Goal: Navigation & Orientation: Find specific page/section

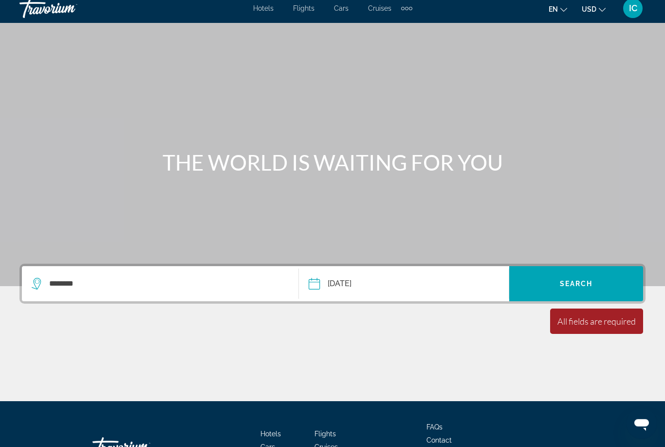
scroll to position [12, 0]
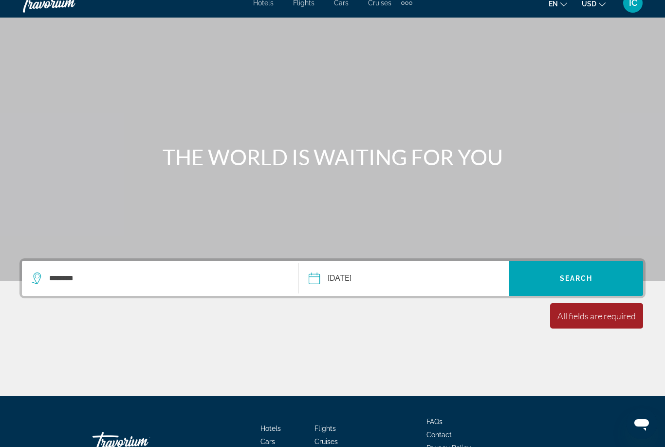
click at [634, 3] on span "IC" at bounding box center [633, 3] width 8 height 10
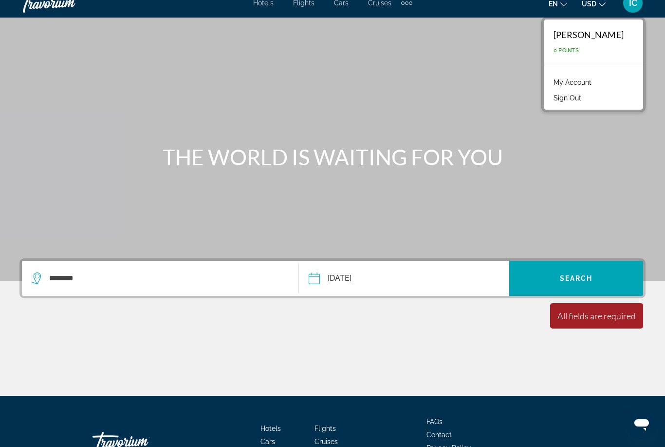
click at [598, 182] on div "Main content" at bounding box center [332, 134] width 665 height 292
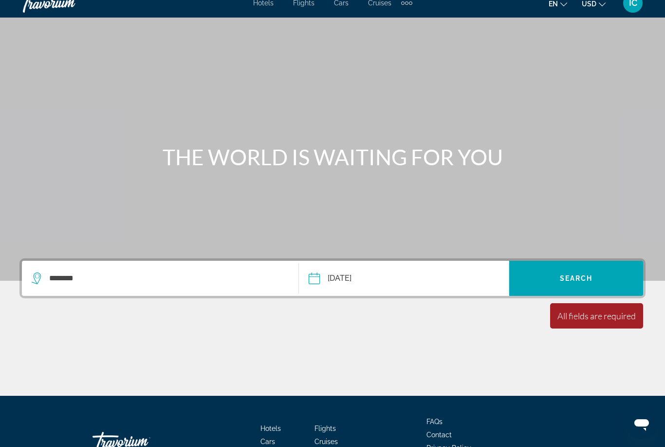
scroll to position [0, 0]
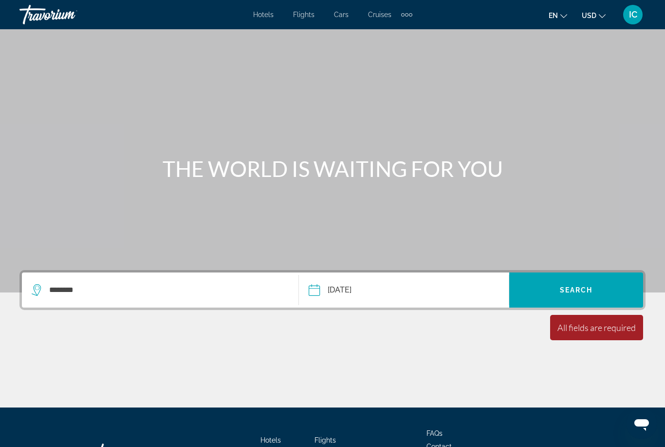
click at [261, 11] on span "Hotels" at bounding box center [263, 15] width 20 height 8
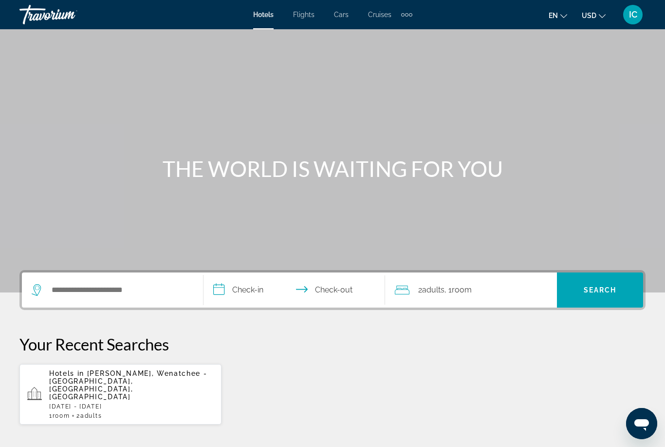
click at [625, 12] on div "IC" at bounding box center [633, 14] width 19 height 19
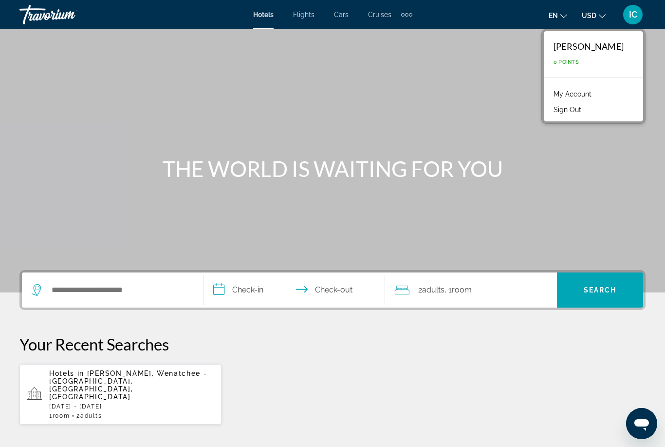
click at [583, 95] on link "My Account" at bounding box center [573, 94] width 48 height 13
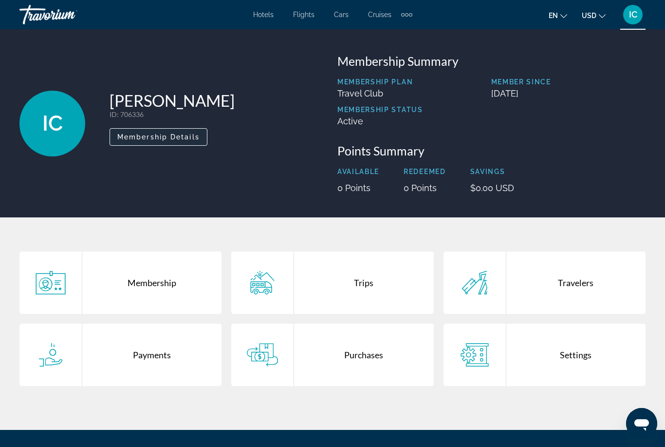
click at [135, 139] on span "Membership Details" at bounding box center [158, 137] width 82 height 8
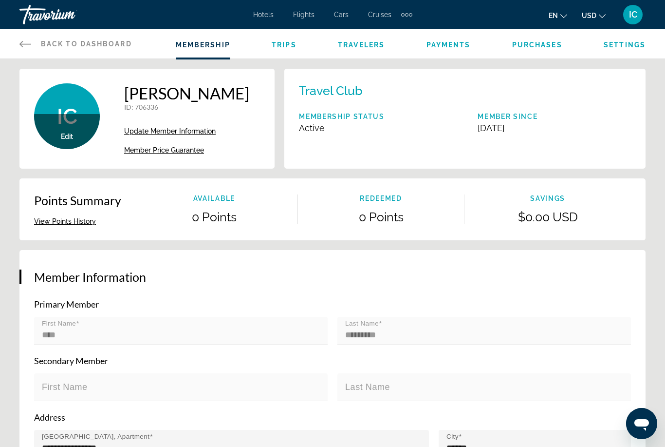
click at [68, 136] on span "Edit" at bounding box center [67, 137] width 12 height 8
click at [69, 123] on div "Edit" at bounding box center [67, 131] width 66 height 35
click at [281, 44] on span "Trips" at bounding box center [284, 45] width 25 height 8
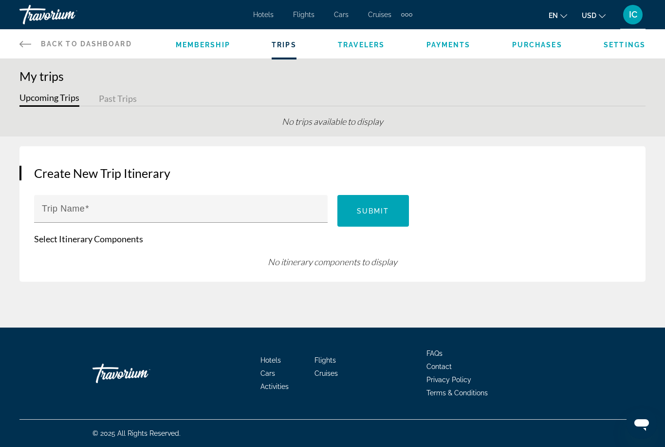
click at [31, 43] on icon "Main content" at bounding box center [25, 44] width 12 height 12
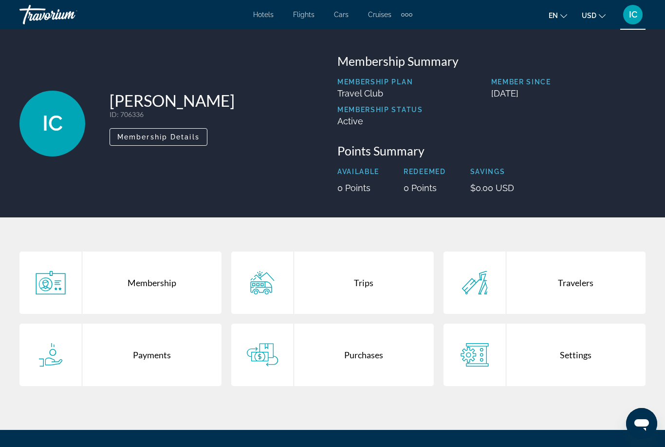
click at [260, 15] on span "Hotels" at bounding box center [263, 15] width 20 height 8
